Goal: Task Accomplishment & Management: Manage account settings

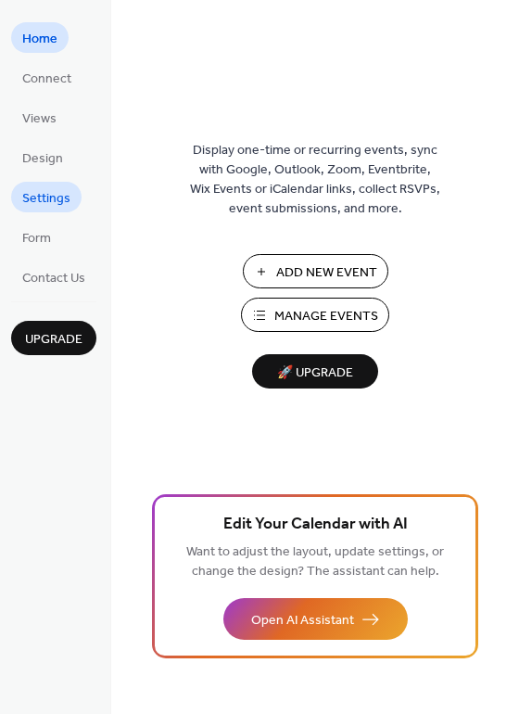
click at [38, 205] on span "Settings" at bounding box center [46, 198] width 48 height 19
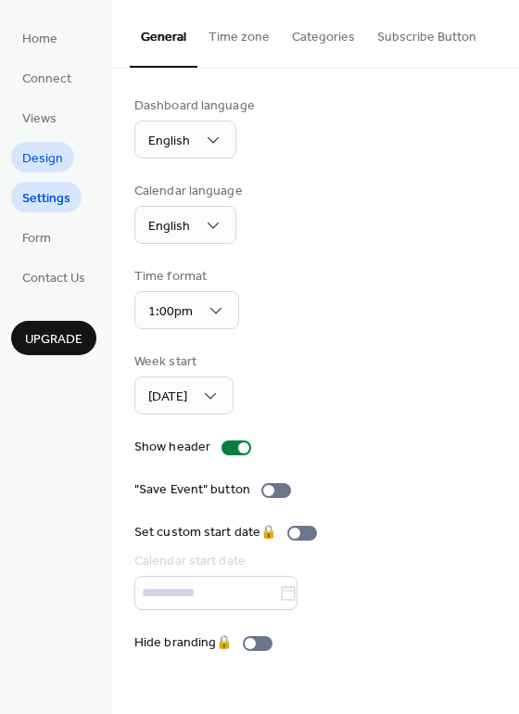
click at [56, 153] on span "Design" at bounding box center [42, 158] width 41 height 19
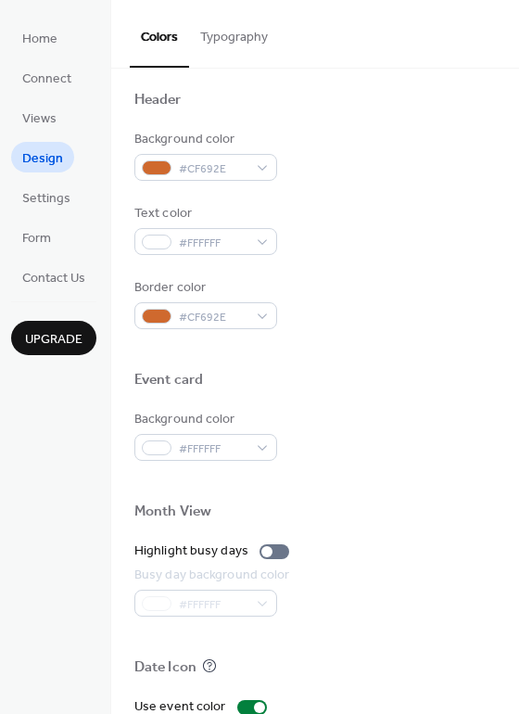
scroll to position [637, 0]
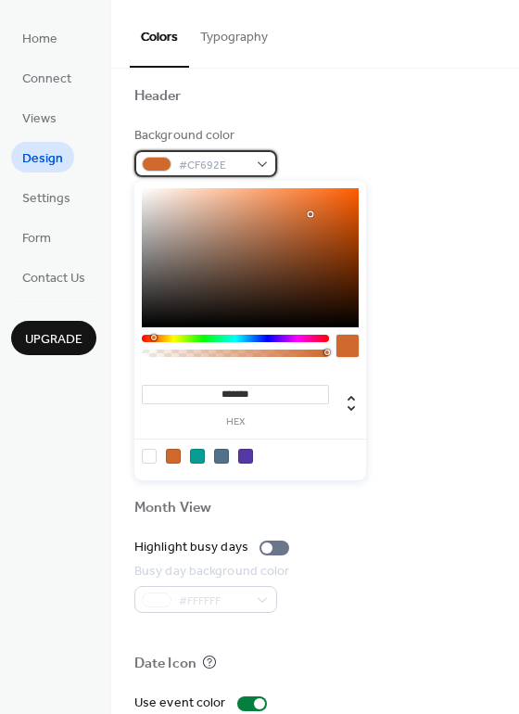
click at [209, 166] on span "#CF692E" at bounding box center [213, 165] width 69 height 19
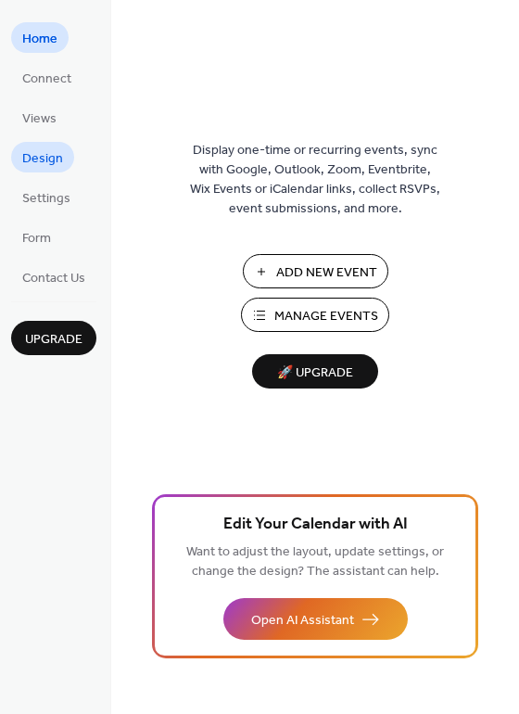
click at [36, 142] on link "Design" at bounding box center [42, 157] width 63 height 31
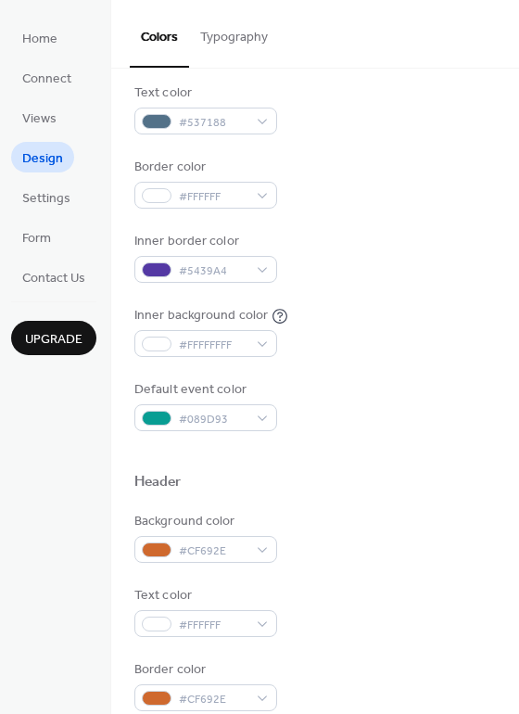
scroll to position [252, 0]
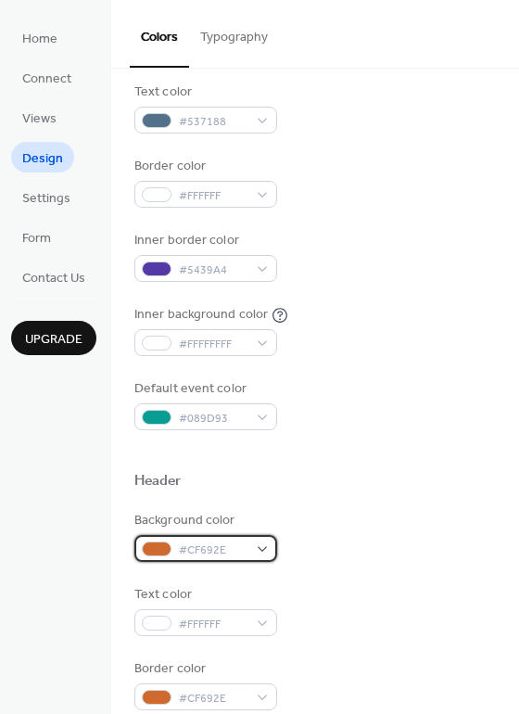
click at [234, 546] on span "#CF692E" at bounding box center [213, 549] width 69 height 19
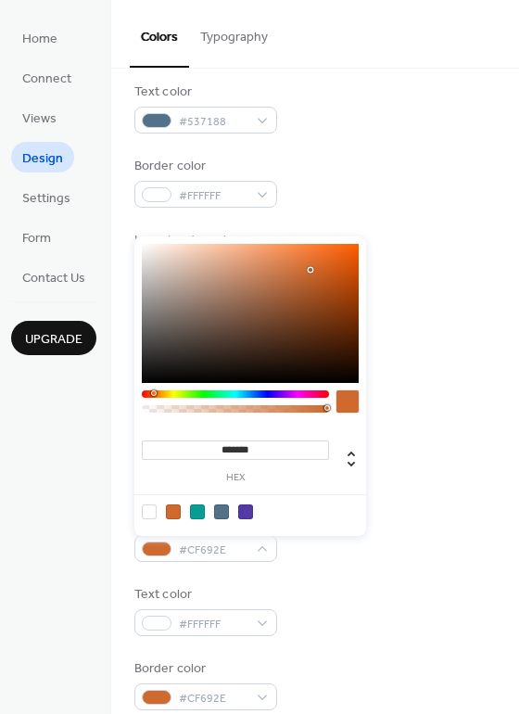
click at [262, 453] on input "*******" at bounding box center [235, 449] width 187 height 19
click at [263, 452] on input "*******" at bounding box center [235, 449] width 187 height 19
paste input
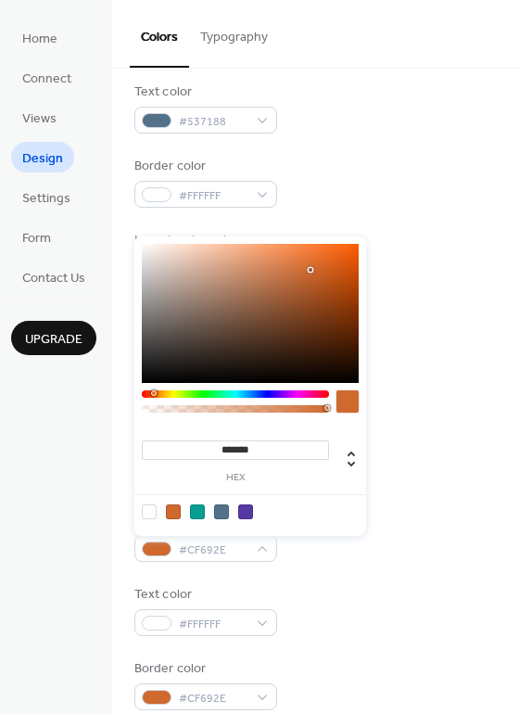
type input "******"
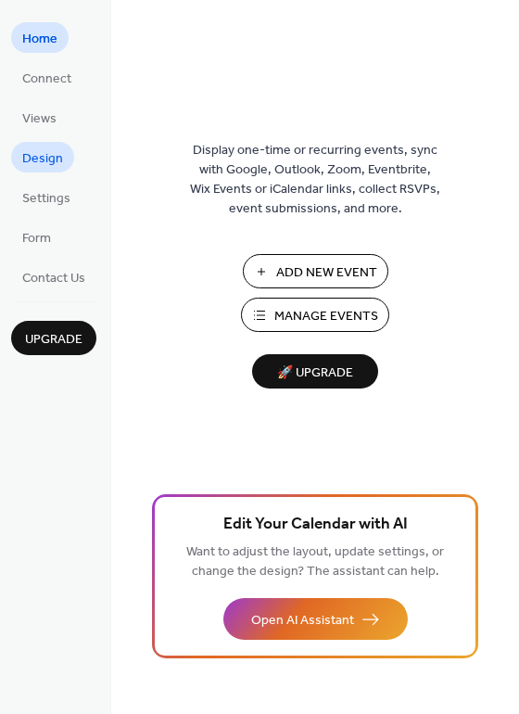
click at [44, 153] on span "Design" at bounding box center [42, 158] width 41 height 19
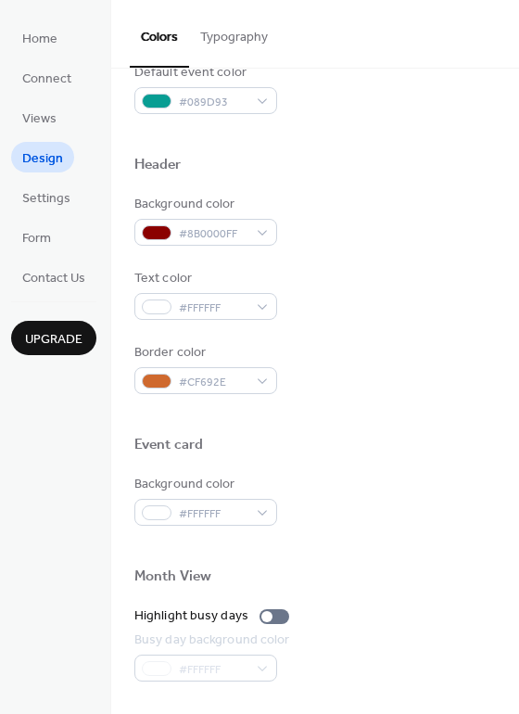
scroll to position [579, 0]
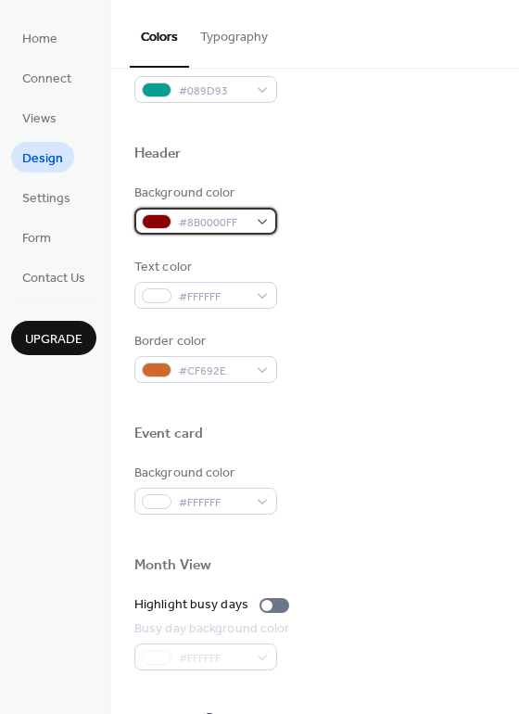
click at [234, 217] on span "#8B0000FF" at bounding box center [213, 222] width 69 height 19
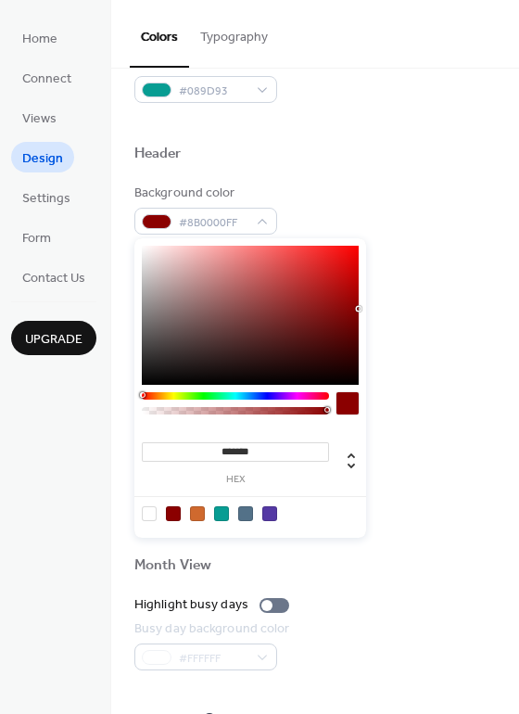
click at [272, 442] on input "*******" at bounding box center [235, 451] width 187 height 19
click at [272, 444] on input "*******" at bounding box center [235, 451] width 187 height 19
paste input
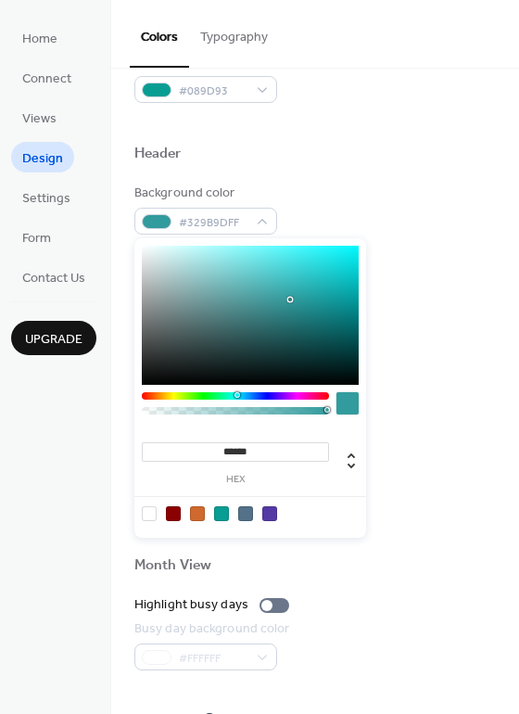
type input "******"
click at [379, 556] on div "Month View" at bounding box center [314, 568] width 361 height 24
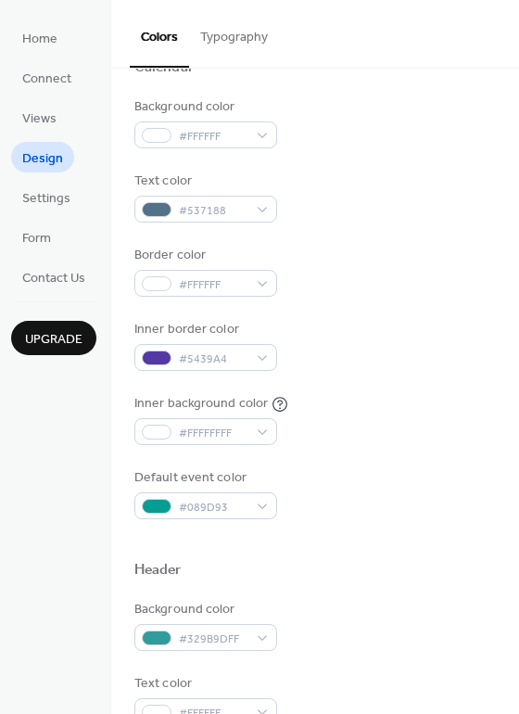
scroll to position [156, 0]
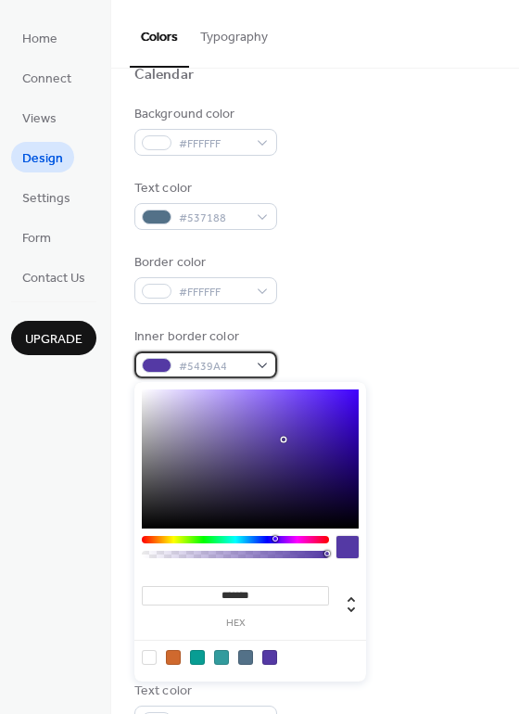
click at [213, 368] on span "#5439A4" at bounding box center [213, 366] width 69 height 19
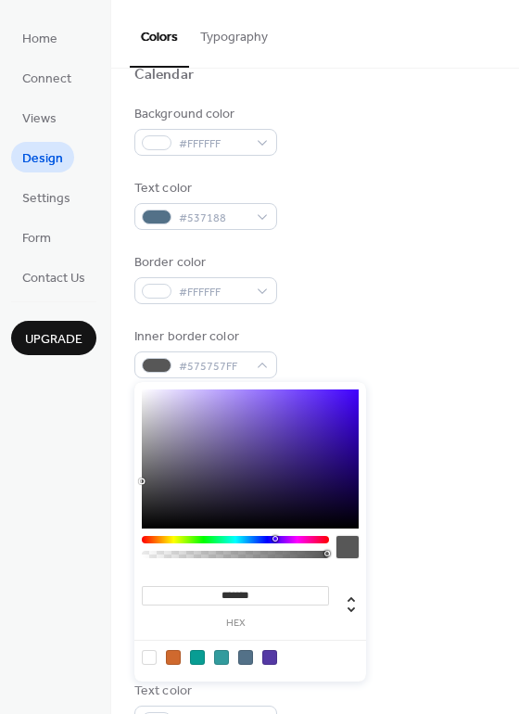
type input "*******"
drag, startPoint x: 219, startPoint y: 454, endPoint x: 82, endPoint y: 478, distance: 138.4
click at [82, 478] on body "Home Connect Views Design Settings Form Contact Us Upgrade Design Upgrade Color…" at bounding box center [259, 357] width 519 height 714
click at [260, 596] on input "*******" at bounding box center [235, 595] width 187 height 19
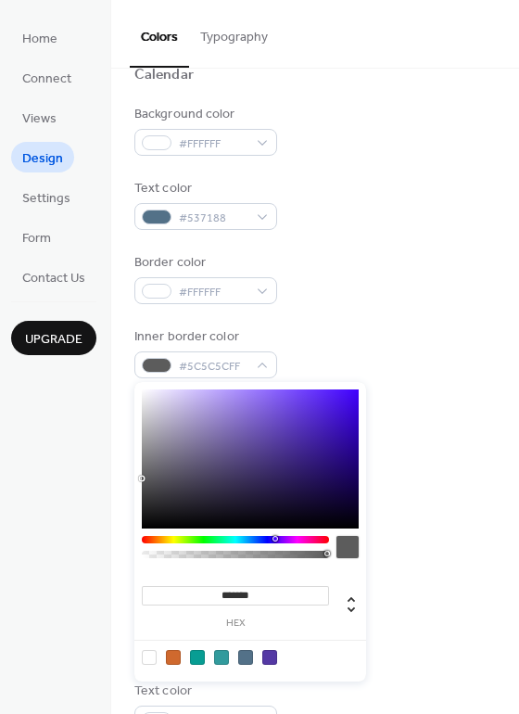
click at [260, 596] on input "*******" at bounding box center [235, 595] width 187 height 19
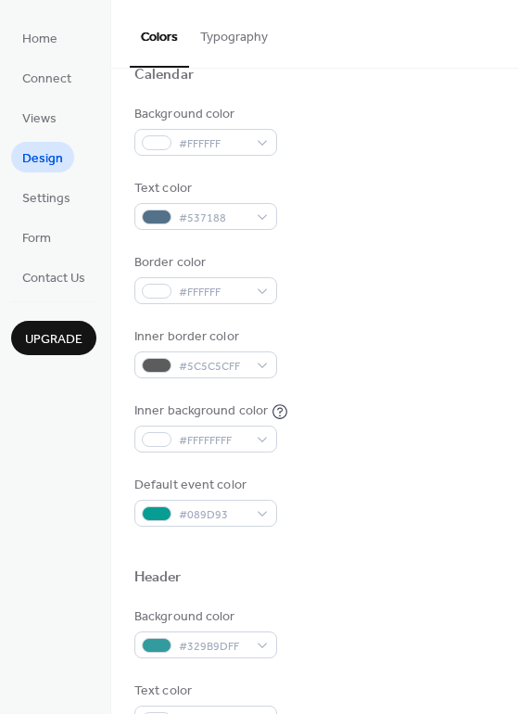
click at [407, 594] on div at bounding box center [314, 599] width 361 height 15
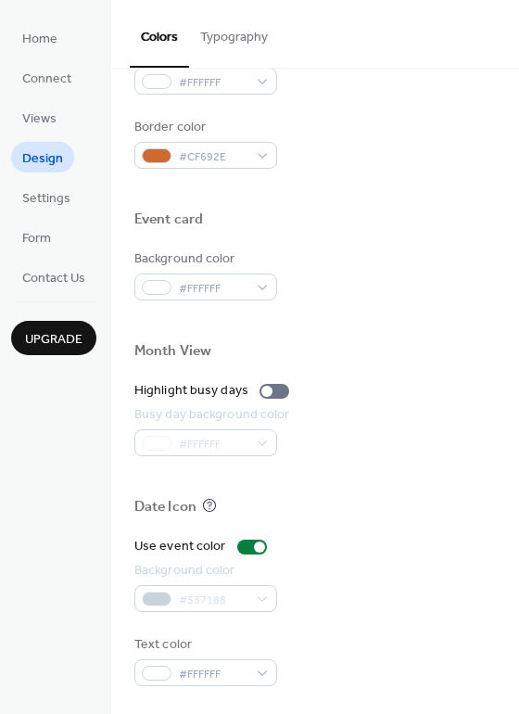
scroll to position [0, 0]
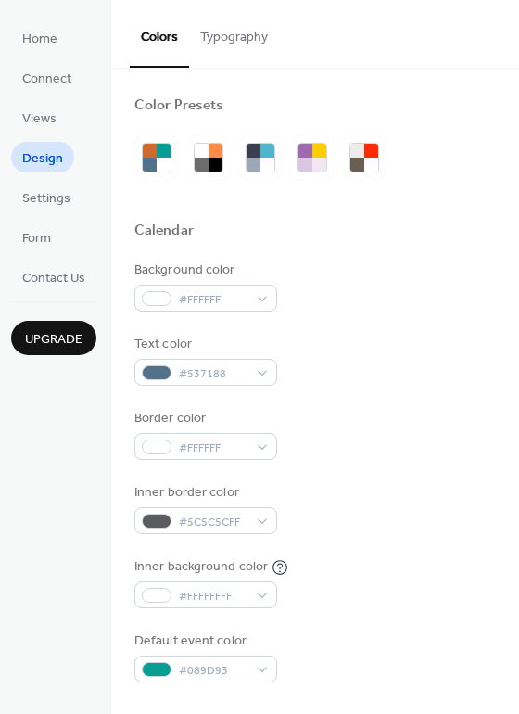
click at [234, 41] on button "Typography" at bounding box center [234, 33] width 90 height 66
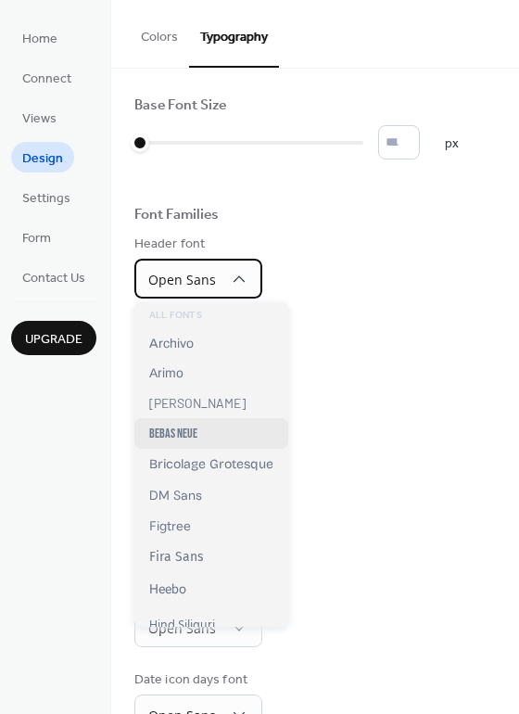
scroll to position [96, 0]
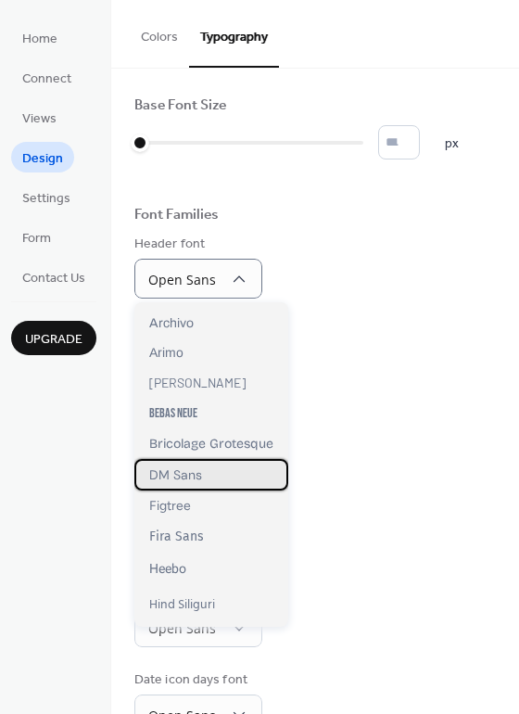
click at [172, 474] on span "DM Sans" at bounding box center [175, 474] width 53 height 17
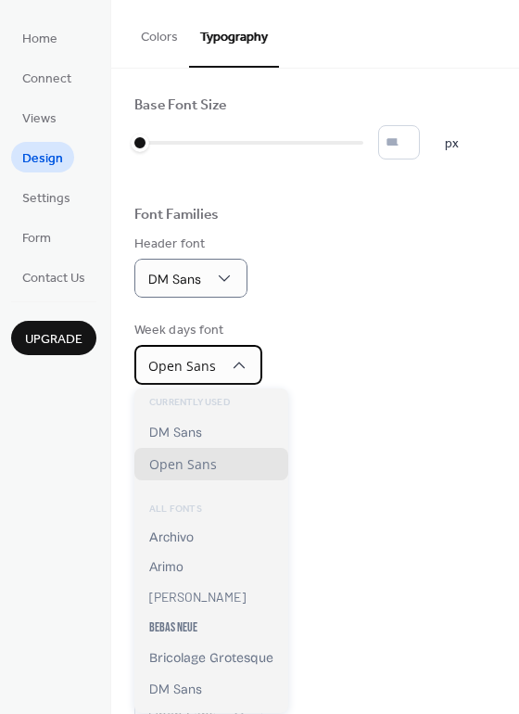
click at [222, 369] on div "Open Sans" at bounding box center [198, 365] width 128 height 40
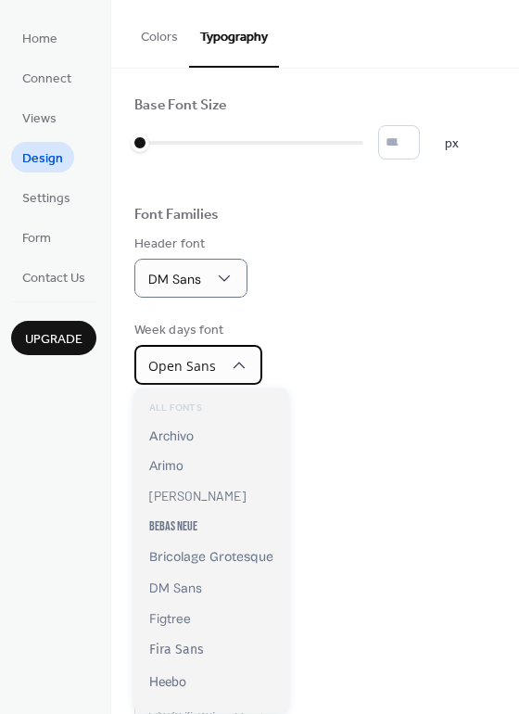
scroll to position [148, 0]
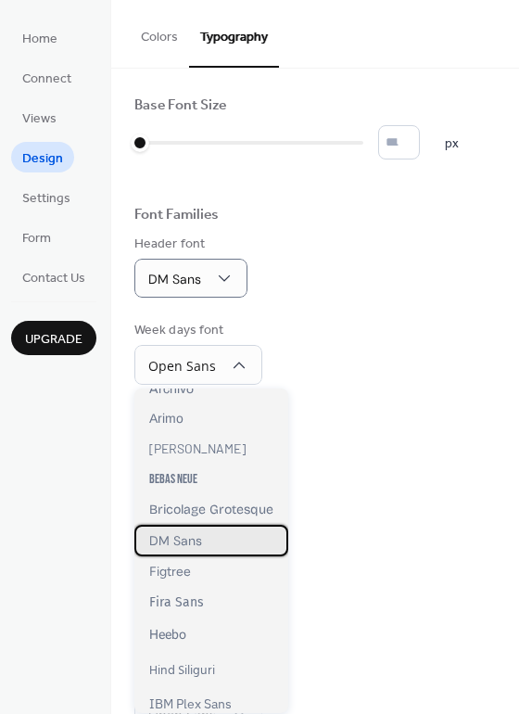
click at [187, 536] on span "DM Sans" at bounding box center [175, 540] width 53 height 17
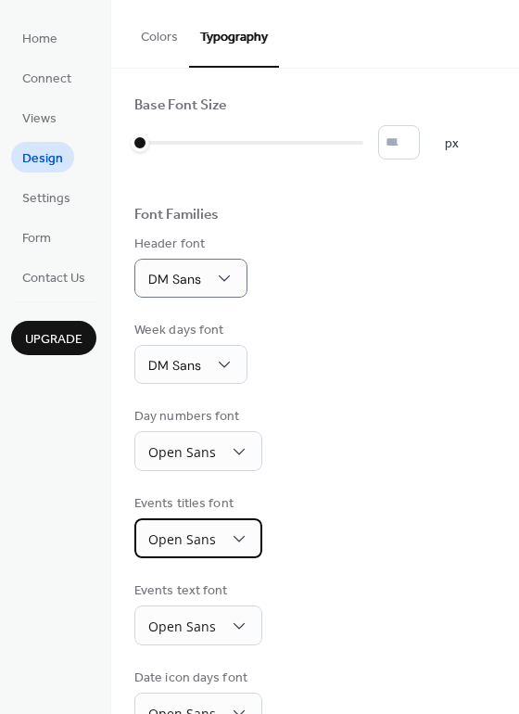
click at [225, 543] on div "Open Sans" at bounding box center [198, 538] width 128 height 40
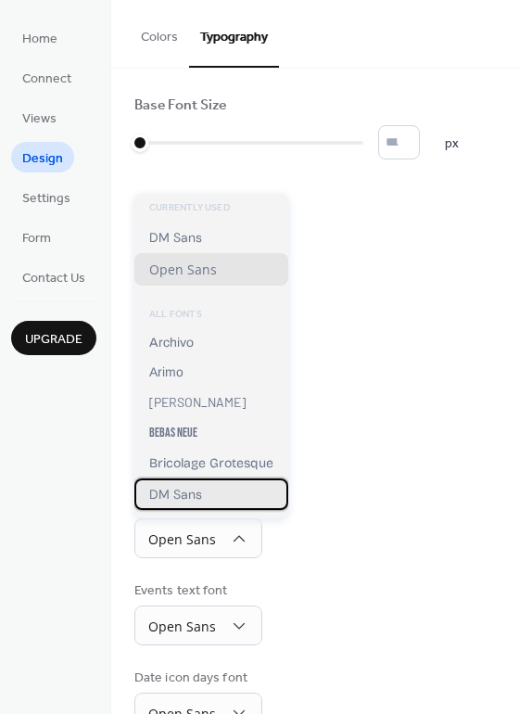
click at [186, 498] on span "DM Sans" at bounding box center [175, 494] width 53 height 17
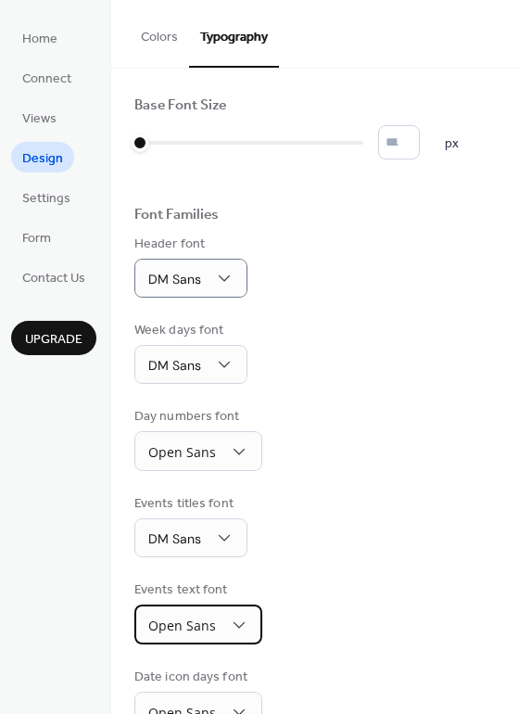
click at [222, 615] on div "Open Sans" at bounding box center [198, 624] width 128 height 40
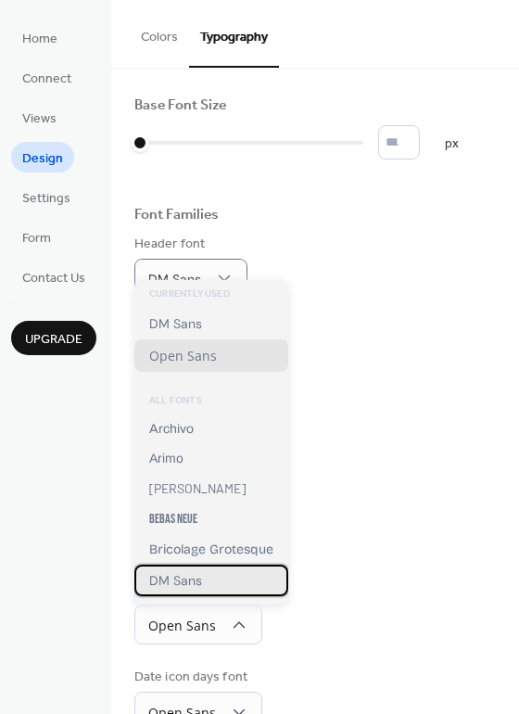
click at [188, 574] on span "DM Sans" at bounding box center [175, 580] width 53 height 17
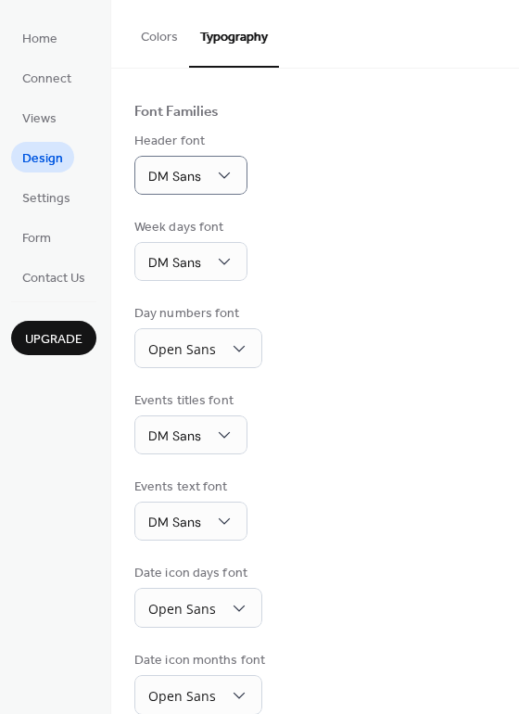
scroll to position [132, 0]
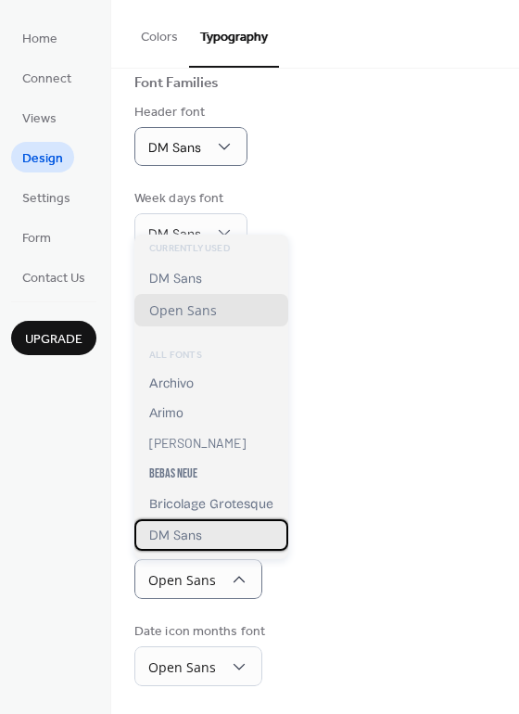
click at [184, 536] on span "DM Sans" at bounding box center [175, 534] width 53 height 17
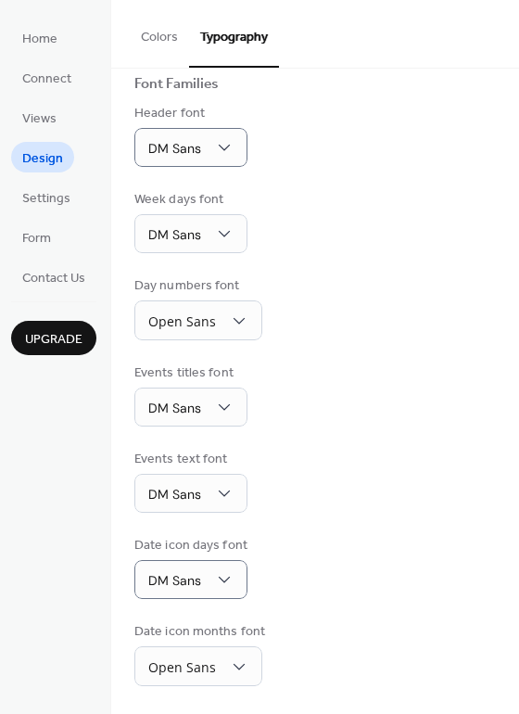
scroll to position [131, 0]
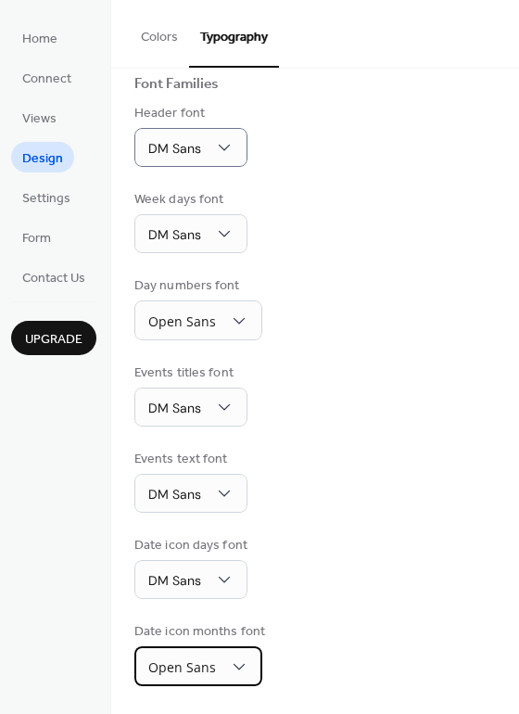
click at [209, 665] on span "Open Sans" at bounding box center [182, 667] width 68 height 18
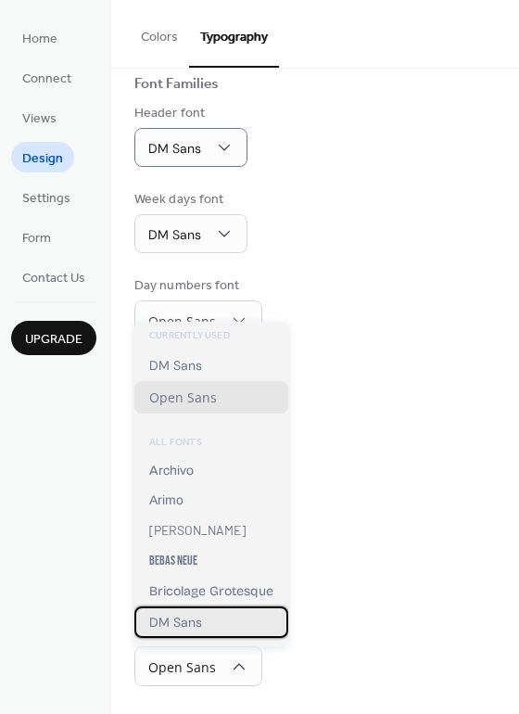
click at [180, 623] on span "DM Sans" at bounding box center [175, 622] width 53 height 17
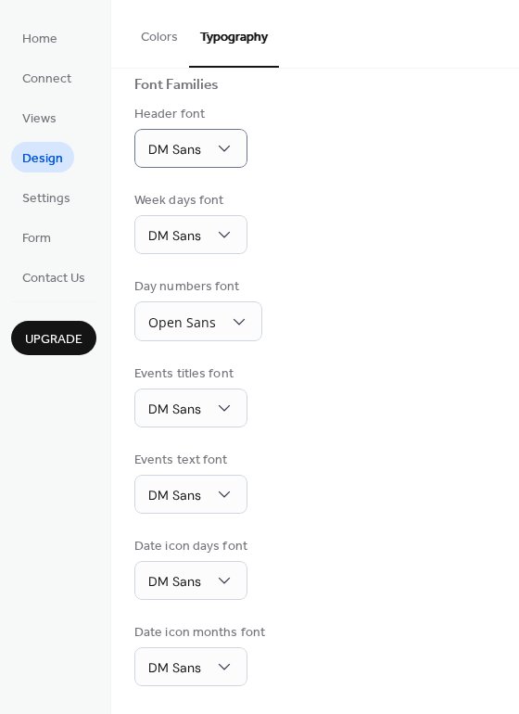
click at [326, 626] on div "Date icon months font DM Sans" at bounding box center [314, 654] width 361 height 63
click at [209, 297] on div "Day numbers font" at bounding box center [196, 286] width 124 height 19
click at [212, 316] on span "Open Sans" at bounding box center [182, 322] width 68 height 18
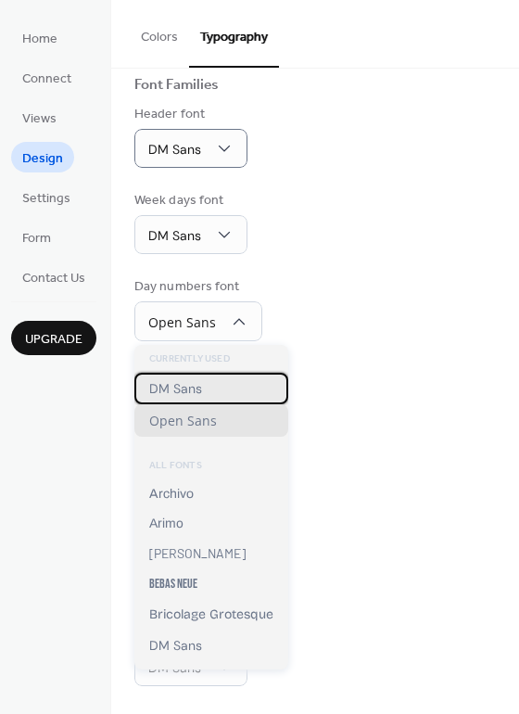
click at [164, 386] on span "DM Sans" at bounding box center [175, 388] width 53 height 17
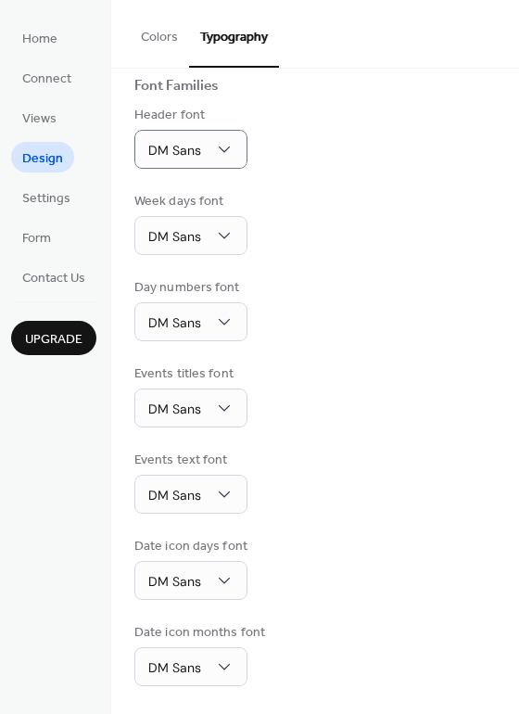
scroll to position [129, 0]
click at [31, 197] on span "Settings" at bounding box center [46, 198] width 48 height 19
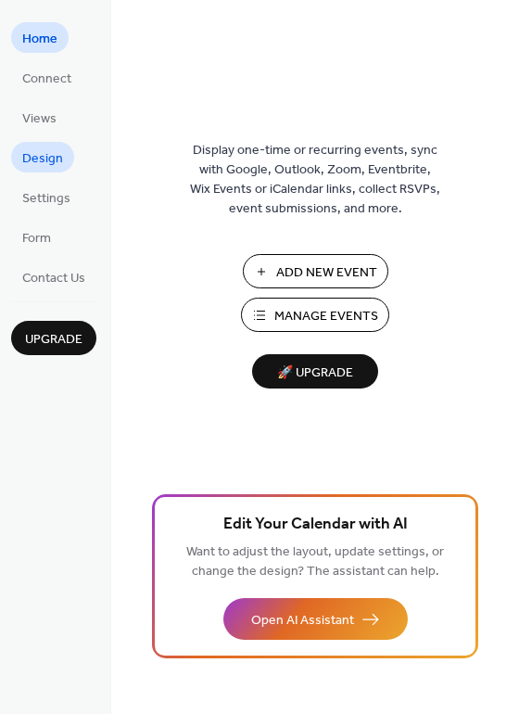
click at [45, 152] on span "Design" at bounding box center [42, 158] width 41 height 19
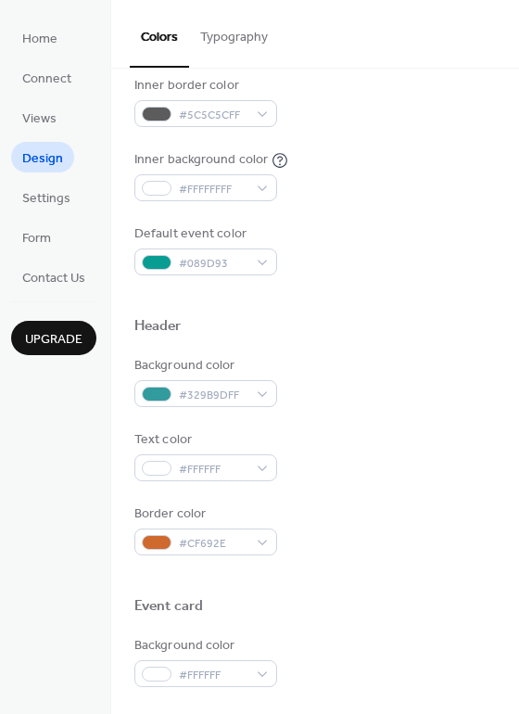
scroll to position [391, 0]
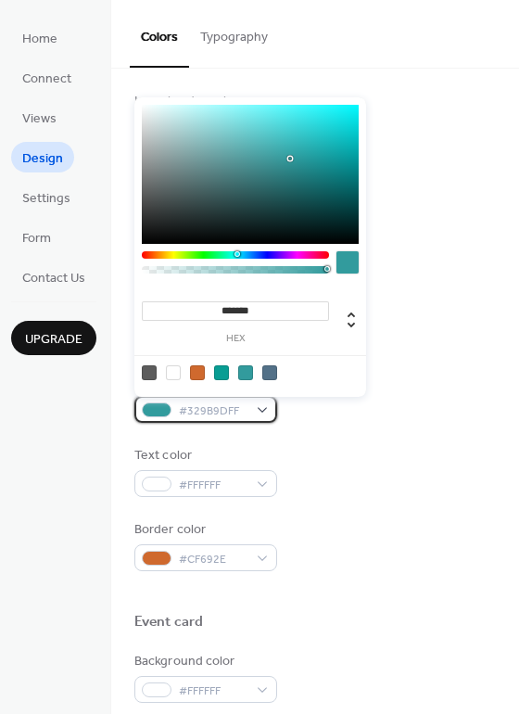
click at [222, 409] on span "#329B9DFF" at bounding box center [213, 410] width 69 height 19
click at [367, 442] on div "Background color #329B9DFF Text color #FFFFFF Border color #CF692E" at bounding box center [314, 471] width 361 height 199
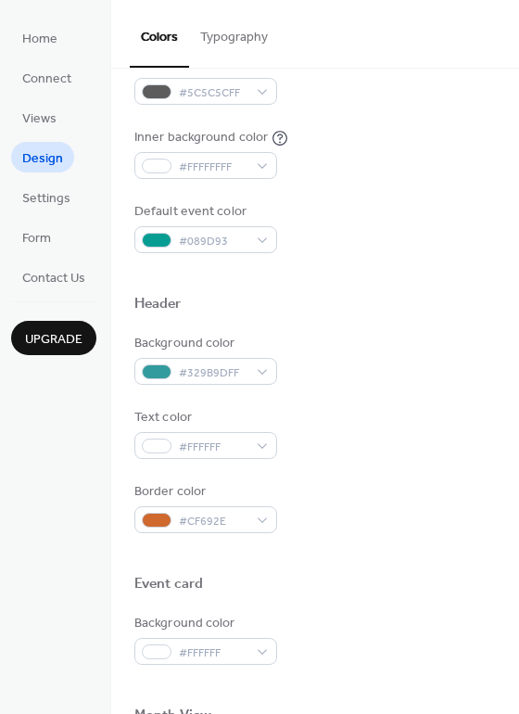
scroll to position [428, 0]
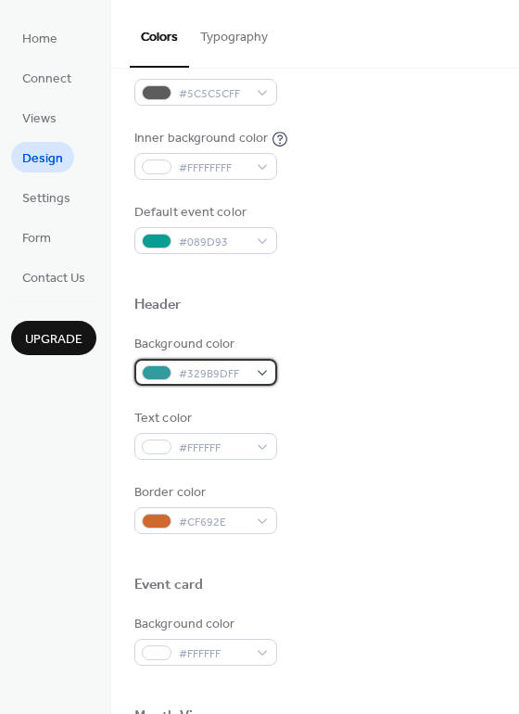
click at [234, 372] on span "#329B9DFF" at bounding box center [213, 373] width 69 height 19
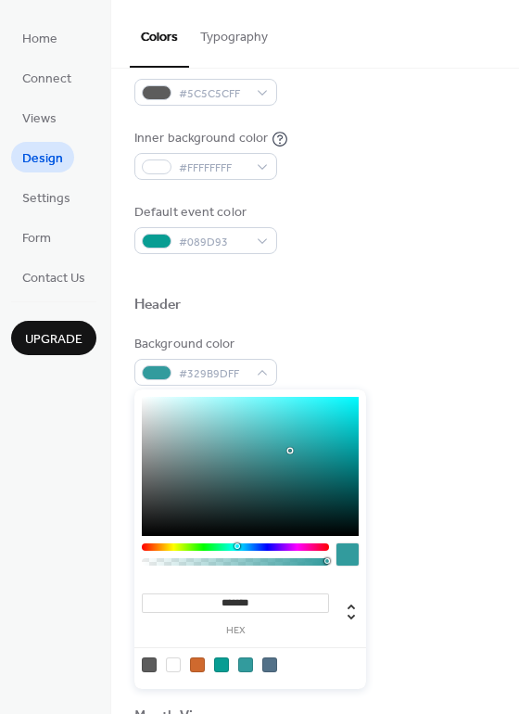
click at [194, 662] on div at bounding box center [197, 664] width 15 height 15
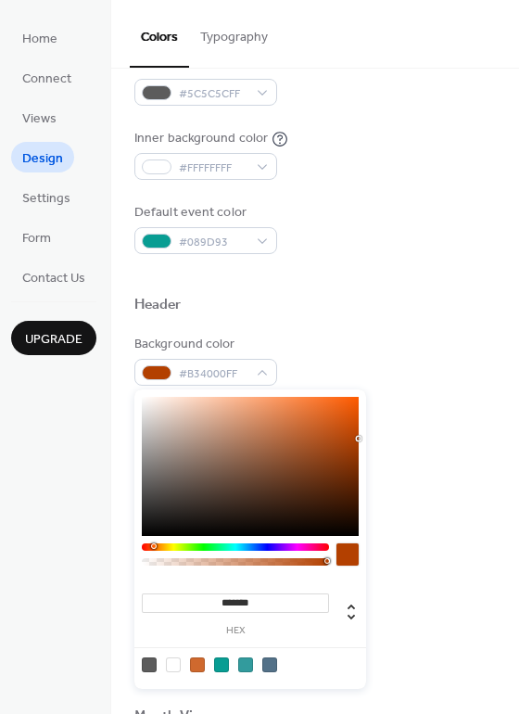
drag, startPoint x: 344, startPoint y: 442, endPoint x: 376, endPoint y: 438, distance: 32.6
click at [376, 438] on body "Home Connect Views Design Settings Form Contact Us Upgrade Design Upgrade Color…" at bounding box center [259, 357] width 519 height 714
click at [359, 454] on div at bounding box center [250, 466] width 217 height 139
type input "*******"
drag, startPoint x: 361, startPoint y: 451, endPoint x: 370, endPoint y: 439, distance: 15.2
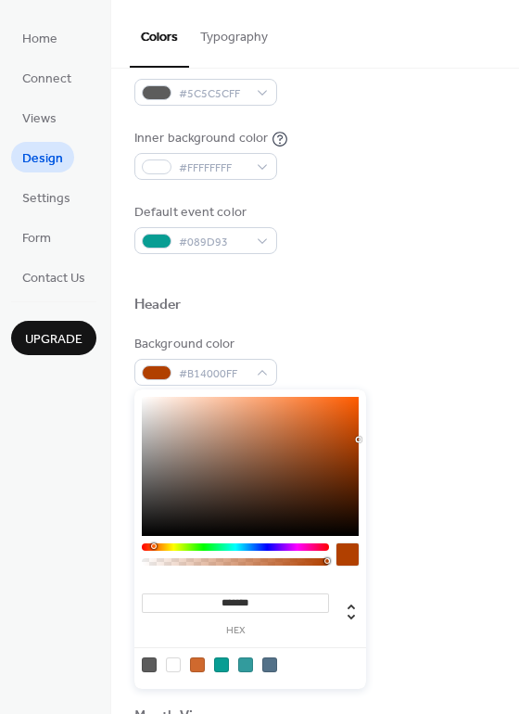
click at [370, 439] on body "Home Connect Views Design Settings Form Contact Us Upgrade Design Upgrade Color…" at bounding box center [259, 357] width 519 height 714
